Goal: Task Accomplishment & Management: Manage account settings

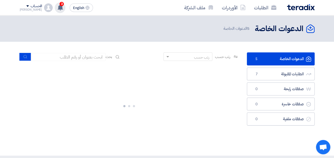
click at [58, 9] on use at bounding box center [60, 8] width 5 height 6
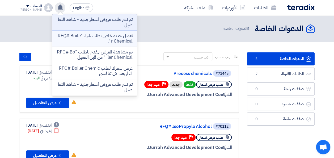
click at [83, 39] on p "تعديل جديد خاص بطلب شراء "RFQ# Boiler Chemical "." at bounding box center [95, 38] width 76 height 11
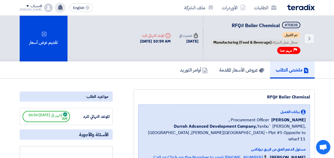
click at [57, 6] on div "تم نشر طلب عروض أسعار جديد - شاهد التفاصيل 53 minutes ago تعديل جديد خاص بطلب ش…" at bounding box center [60, 7] width 11 height 11
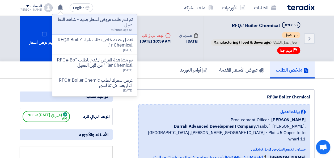
click at [78, 62] on p "تم مشاهدة العرض المقدم للطلب "RFQ# Boiler Chemical " من قبل العميل" at bounding box center [95, 62] width 76 height 11
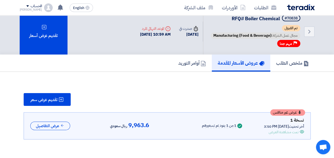
scroll to position [3, 0]
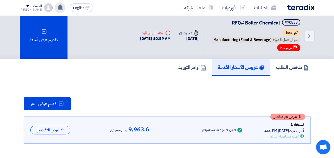
click at [58, 7] on use at bounding box center [60, 8] width 5 height 6
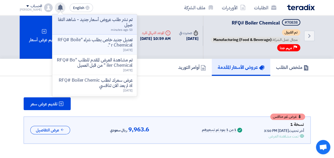
click at [73, 44] on p "تعديل جديد خاص بطلب شراء "RFQ# Boiler Chemical "." at bounding box center [95, 42] width 76 height 11
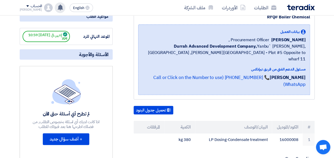
scroll to position [16, 0]
